Goal: Purchase product/service

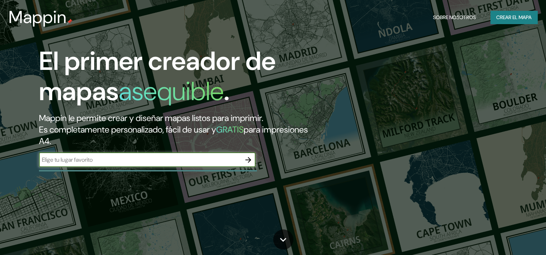
click at [179, 163] on input "text" at bounding box center [140, 160] width 202 height 8
click at [141, 158] on input "text" at bounding box center [140, 160] width 202 height 8
type input "CIUDAD DEL ESTE"
click at [106, 158] on input "CIUDAD DEL ESTE" at bounding box center [140, 160] width 202 height 8
click at [255, 158] on button "button" at bounding box center [248, 160] width 14 height 14
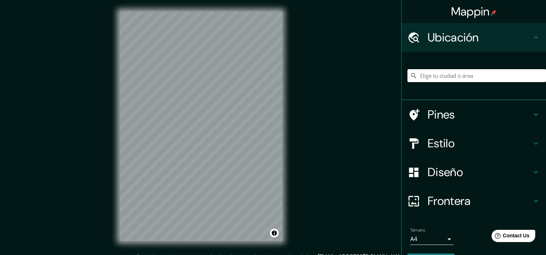
drag, startPoint x: 444, startPoint y: 70, endPoint x: 442, endPoint y: 74, distance: 4.2
click at [443, 72] on input "Elige tu ciudad o área" at bounding box center [476, 75] width 138 height 13
click at [440, 78] on input "Elige tu ciudad o área" at bounding box center [476, 75] width 138 height 13
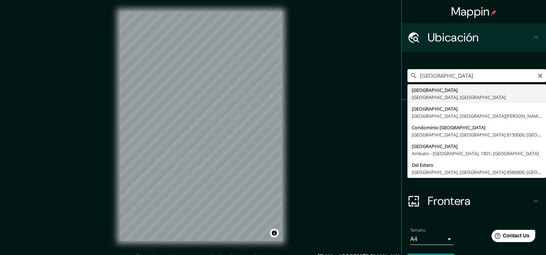
type input "Ciudad del Este, Alto Paraná, Paraguay"
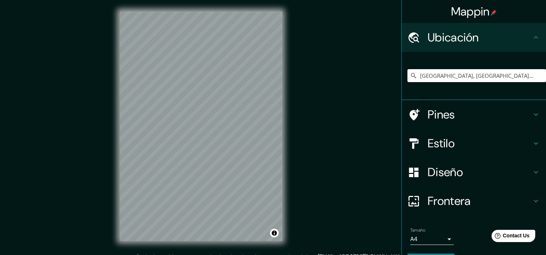
click at [472, 147] on h4 "Estilo" at bounding box center [479, 143] width 104 height 14
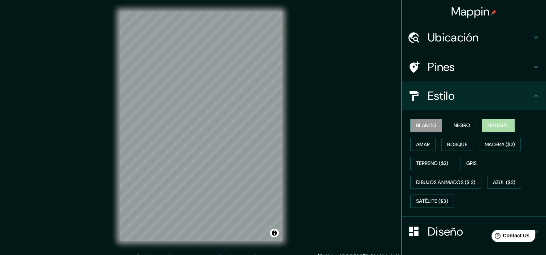
click at [487, 127] on font "Natural" at bounding box center [498, 125] width 22 height 9
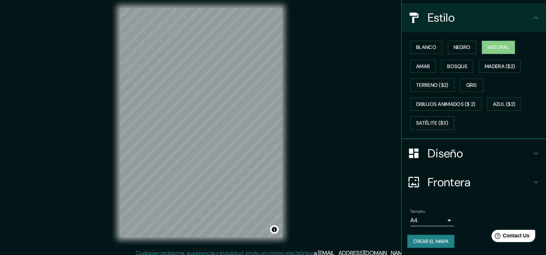
scroll to position [9, 0]
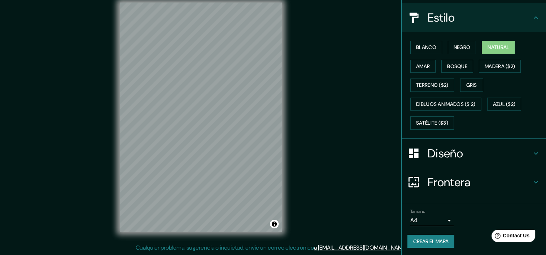
click at [431, 217] on body "Mappin Ubicación Ciudad del Este, Alto Paraná, Paraguay Pines Estilo Blanco Neg…" at bounding box center [273, 118] width 546 height 255
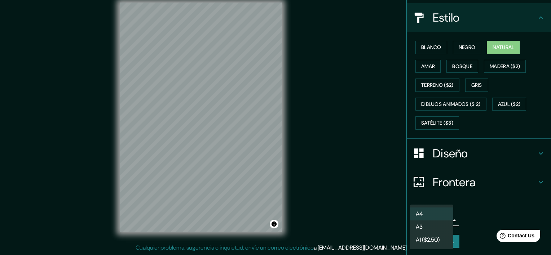
click at [433, 225] on li "A3" at bounding box center [431, 227] width 43 height 13
type input "a4"
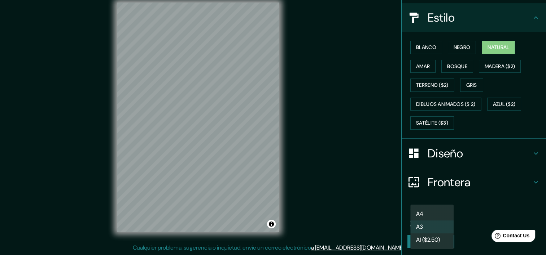
click at [425, 219] on body "Mappin Ubicación Ciudad del Este, Alto Paraná, Paraguay Pines Estilo Blanco Neg…" at bounding box center [273, 118] width 546 height 255
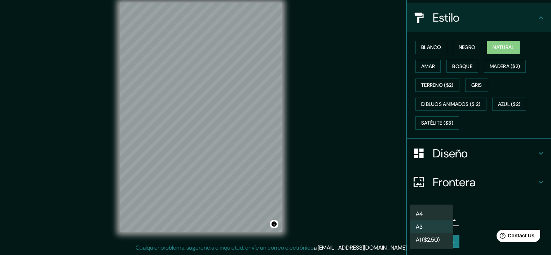
click at [473, 208] on div at bounding box center [275, 127] width 551 height 255
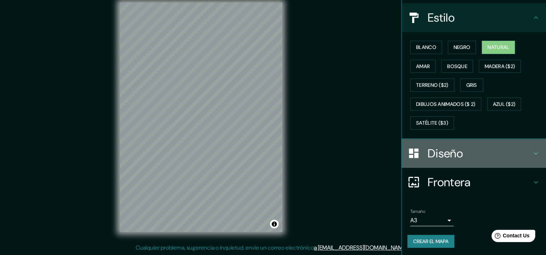
click at [469, 147] on h4 "Diseño" at bounding box center [479, 153] width 104 height 14
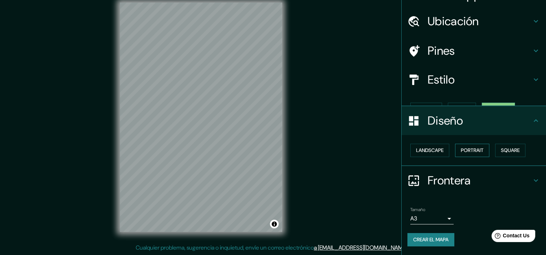
scroll to position [3, 0]
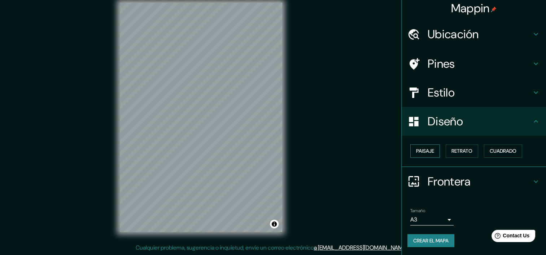
click at [416, 149] on font "Paisaje" at bounding box center [425, 151] width 18 height 9
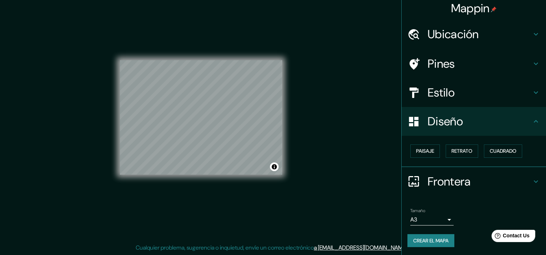
click at [424, 234] on button "Crear el mapa" at bounding box center [430, 240] width 47 height 13
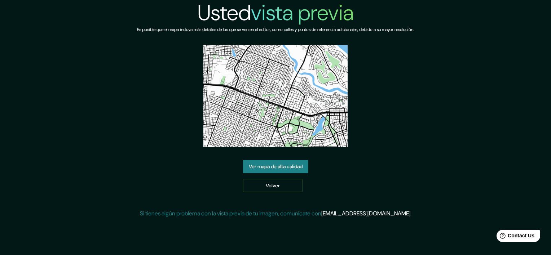
click at [275, 171] on link "Ver mapa de alta calidad" at bounding box center [275, 166] width 65 height 13
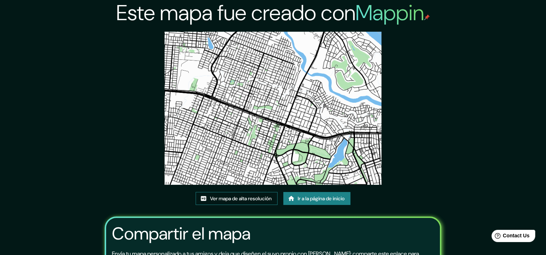
click at [266, 198] on font "Ver mapa de alta resolución" at bounding box center [241, 198] width 62 height 9
